Goal: Find specific page/section: Find specific page/section

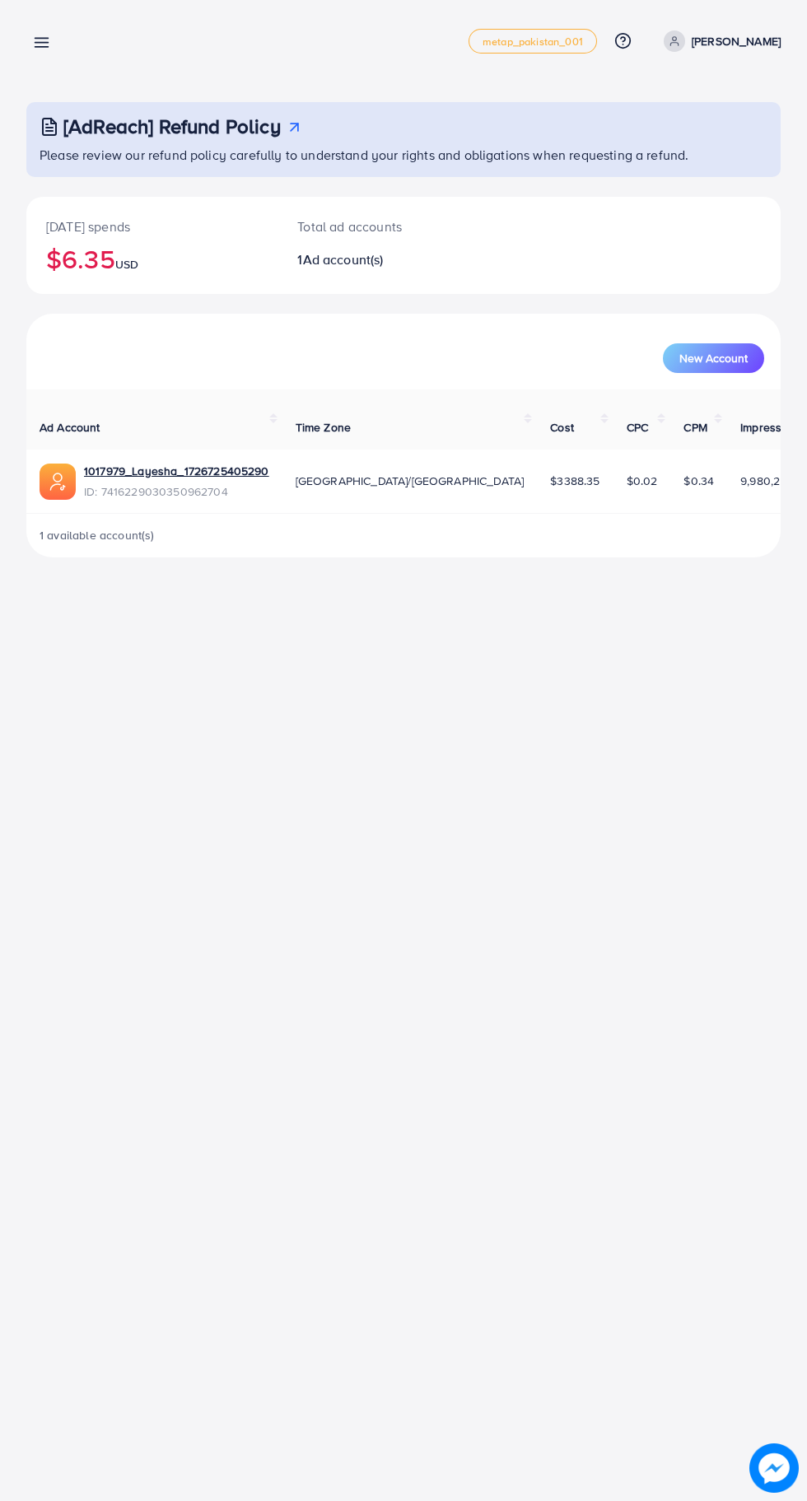
click at [41, 43] on line at bounding box center [41, 43] width 13 height 0
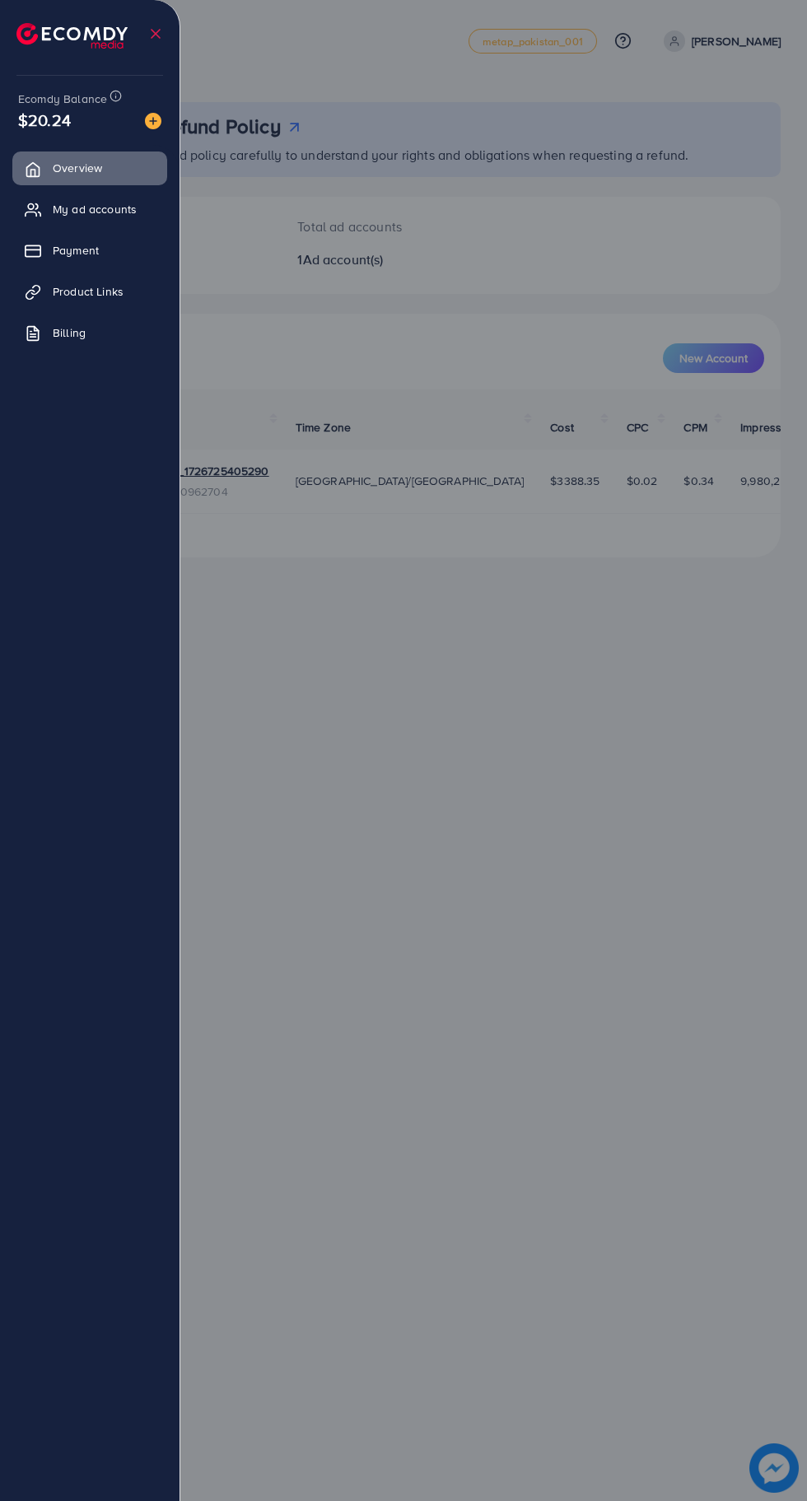
click at [58, 260] on link "Payment" at bounding box center [89, 250] width 155 height 33
click at [64, 258] on span "Payment" at bounding box center [76, 250] width 46 height 16
click at [52, 258] on link "Payment" at bounding box center [89, 250] width 155 height 33
click at [523, 1135] on div at bounding box center [403, 901] width 807 height 1802
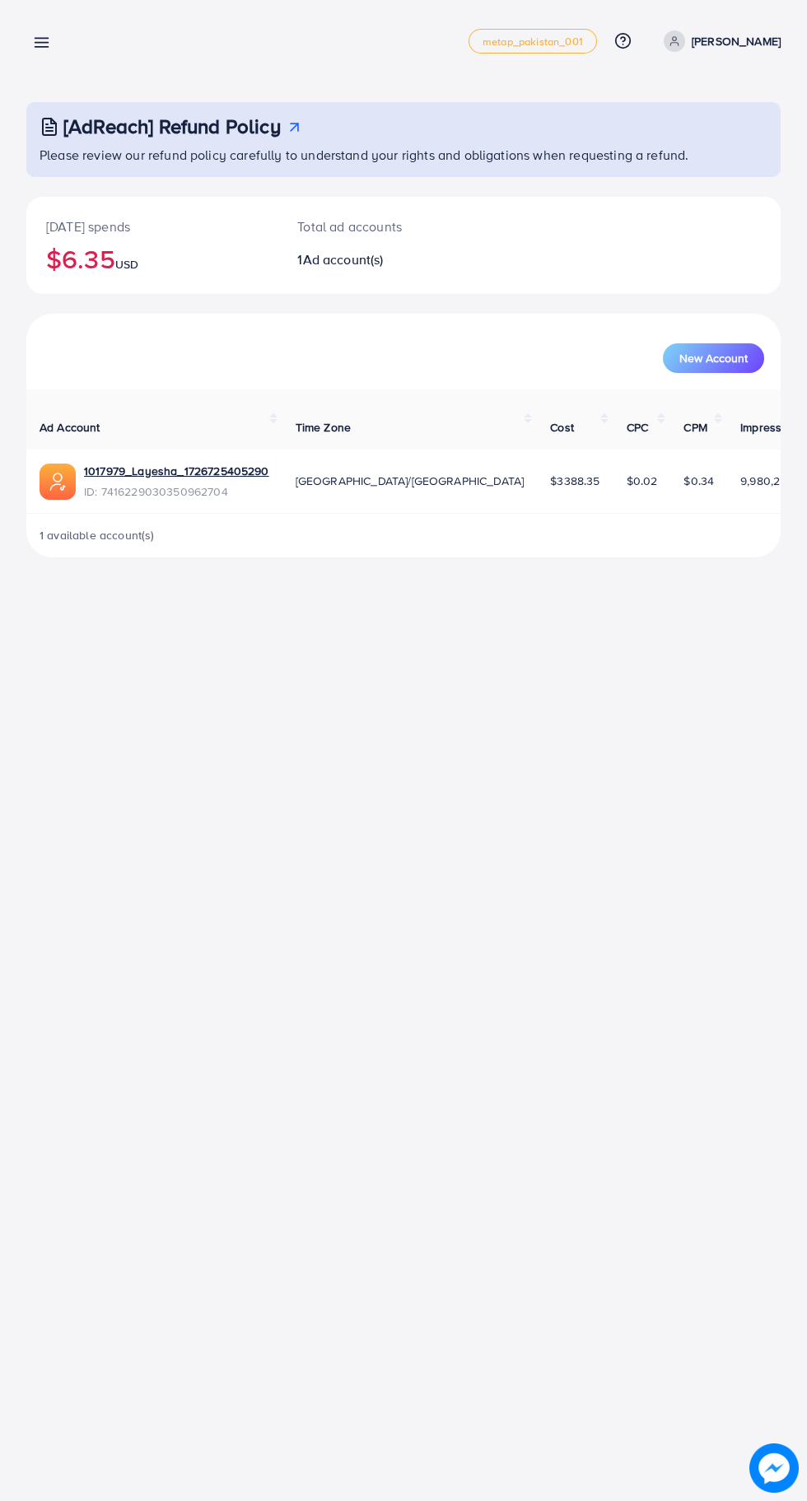
click at [38, 41] on icon at bounding box center [41, 42] width 17 height 17
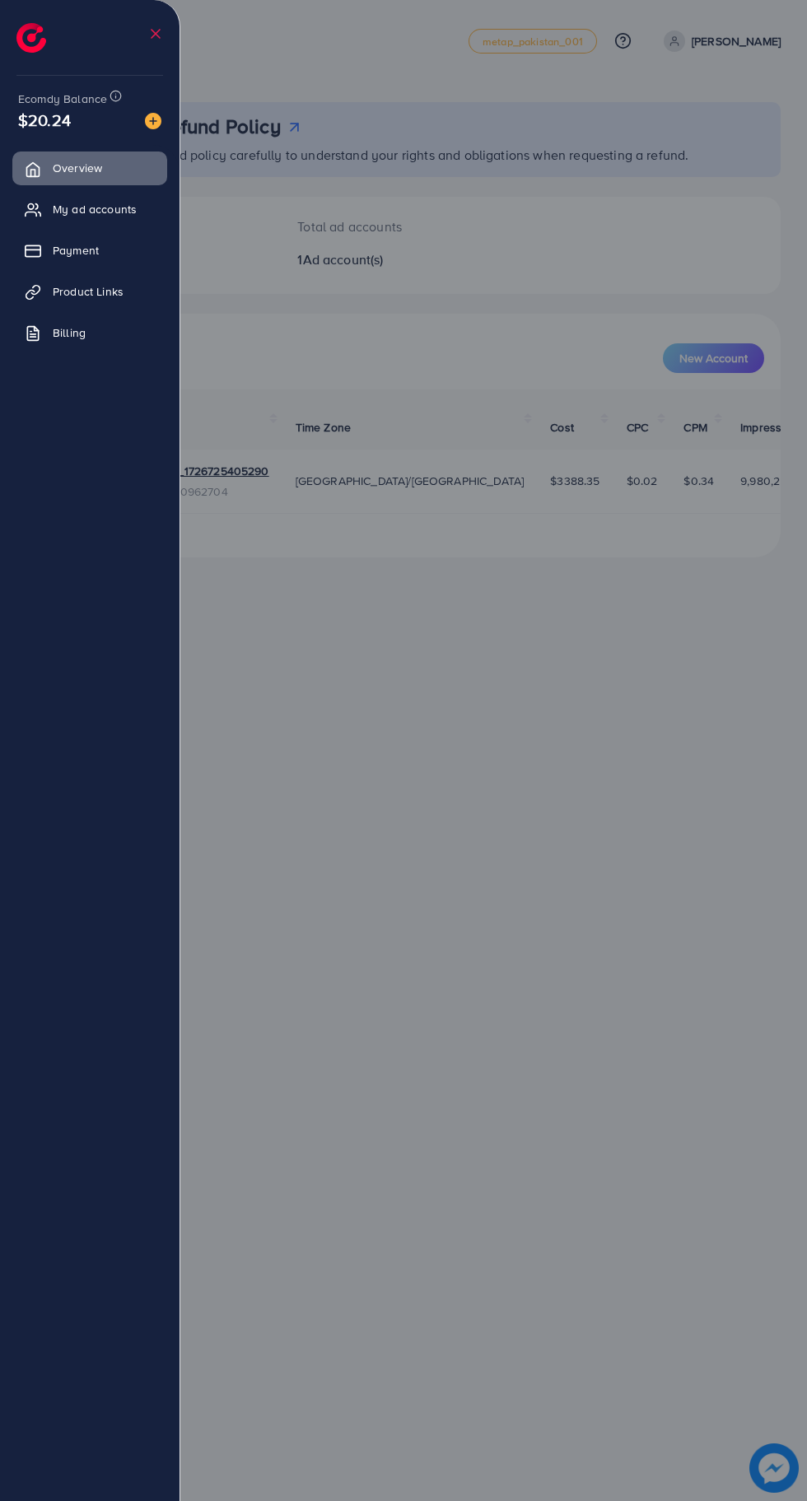
click at [60, 259] on link "Payment" at bounding box center [89, 250] width 155 height 33
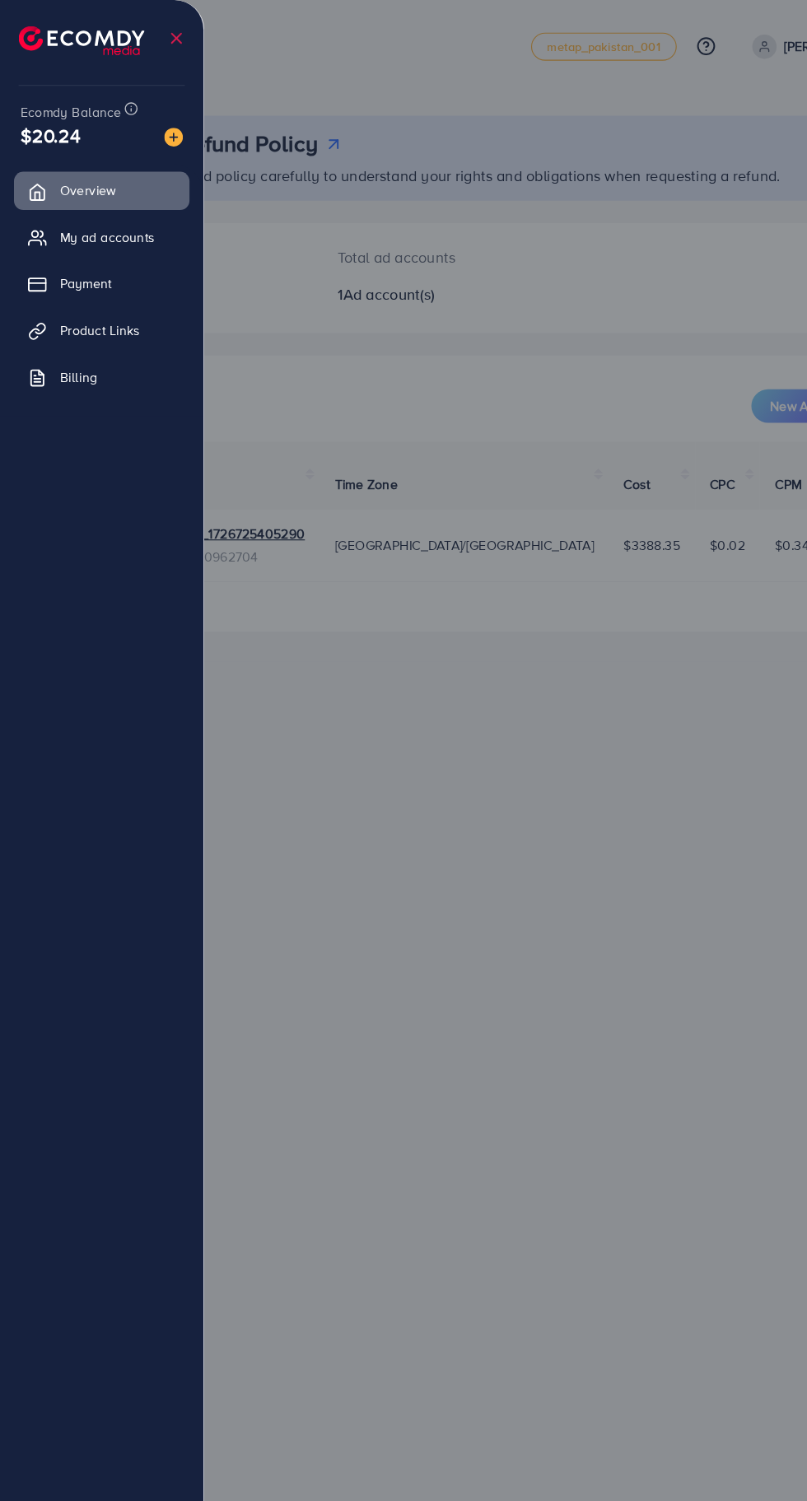
click at [60, 259] on link "Payment" at bounding box center [89, 250] width 155 height 33
click at [54, 254] on link "Payment" at bounding box center [89, 250] width 155 height 33
click at [692, 381] on div at bounding box center [403, 901] width 807 height 1802
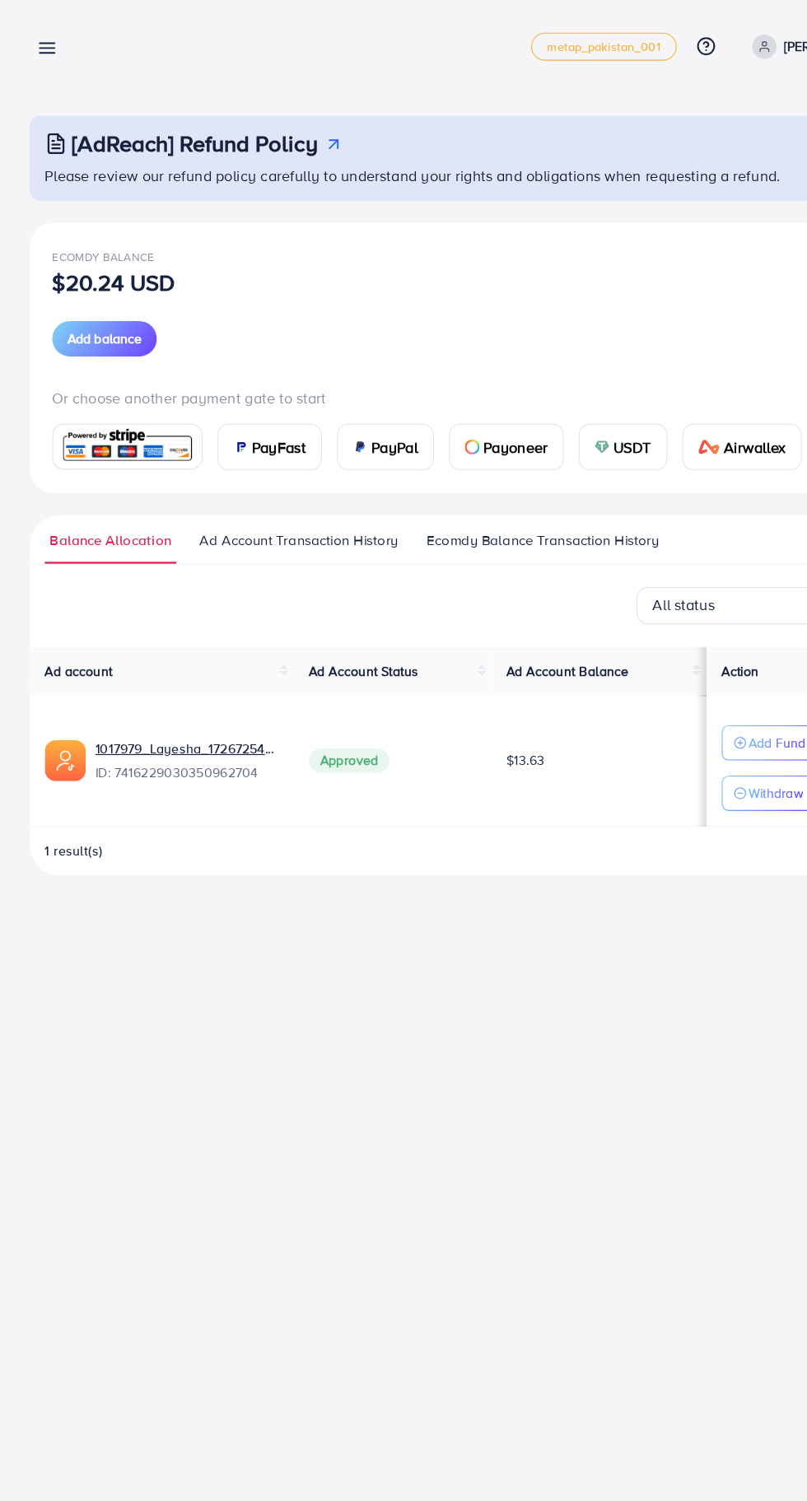
click at [6, 1124] on div "Payment metap_pakistan_001 Help Center Contact Support Plans and Pricing Term a…" at bounding box center [403, 750] width 807 height 1501
click at [45, 43] on line at bounding box center [41, 43] width 13 height 0
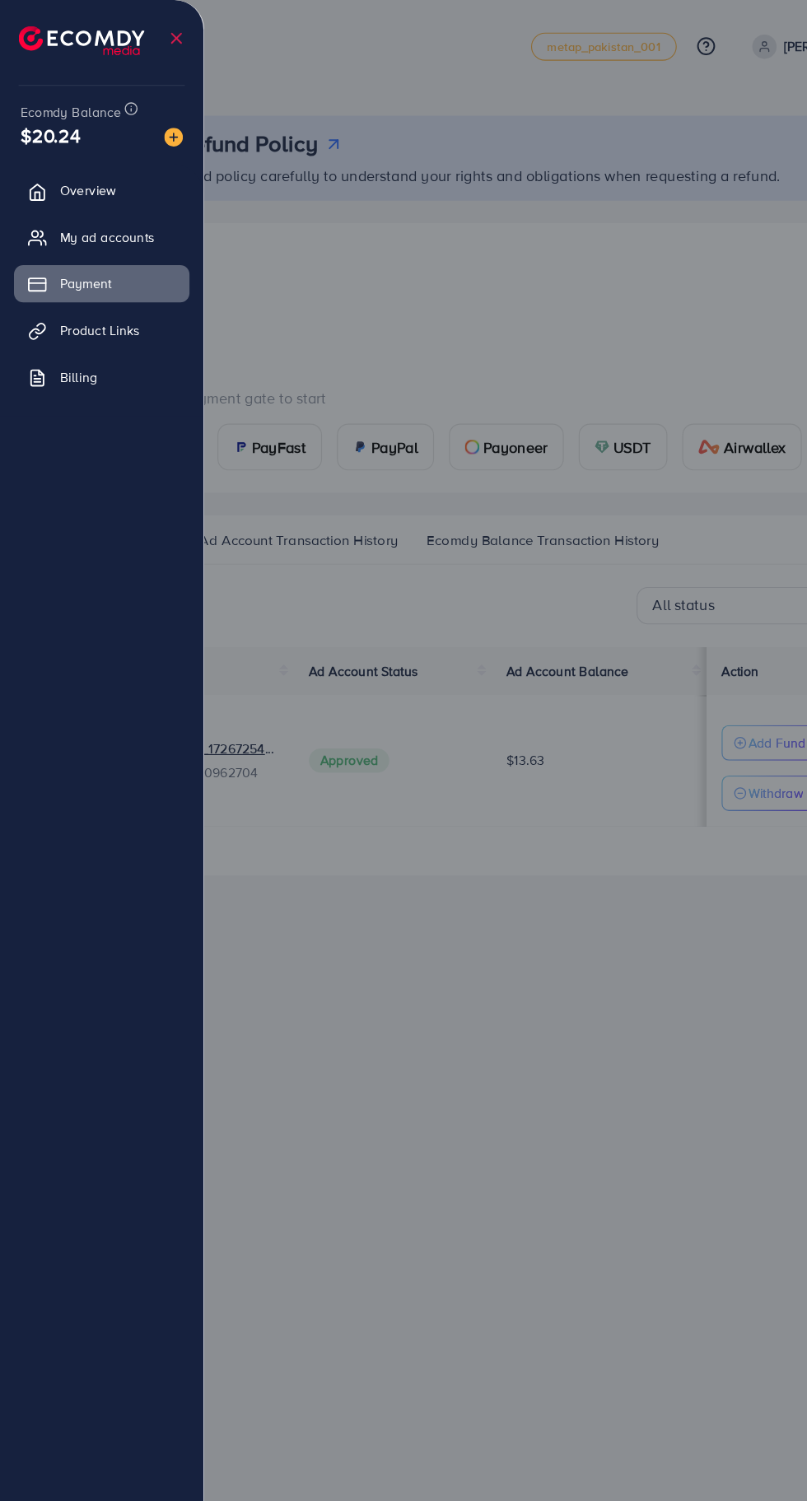
click at [496, 1047] on div at bounding box center [403, 901] width 807 height 1802
